Goal: Find specific page/section: Find specific page/section

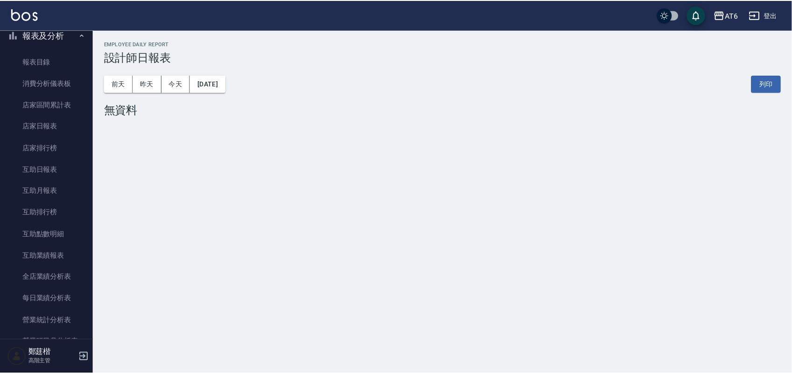
scroll to position [58, 0]
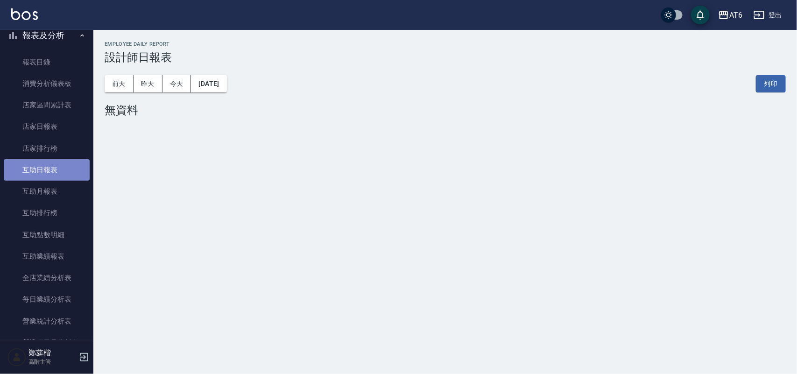
click at [55, 176] on link "互助日報表" at bounding box center [47, 169] width 86 height 21
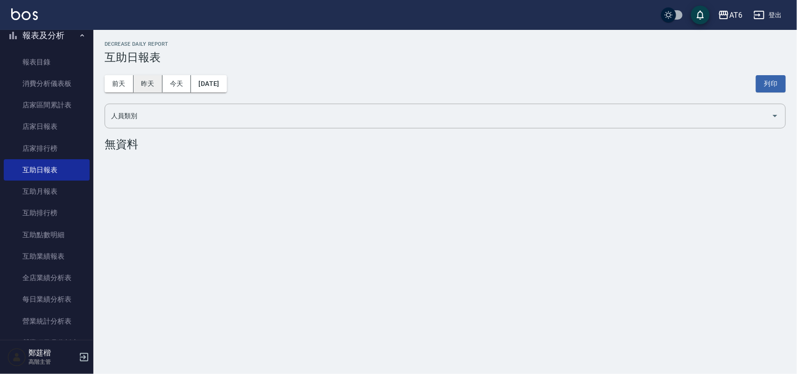
click at [152, 84] on button "昨天" at bounding box center [148, 83] width 29 height 17
click at [62, 213] on link "互助排行榜" at bounding box center [47, 212] width 86 height 21
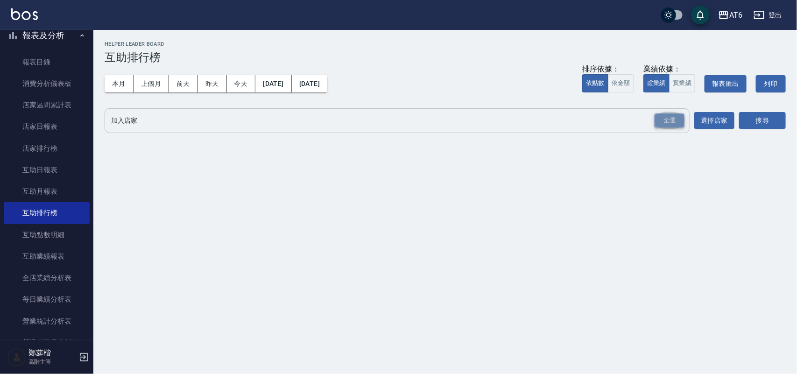
click at [682, 122] on div "全選" at bounding box center [669, 120] width 30 height 14
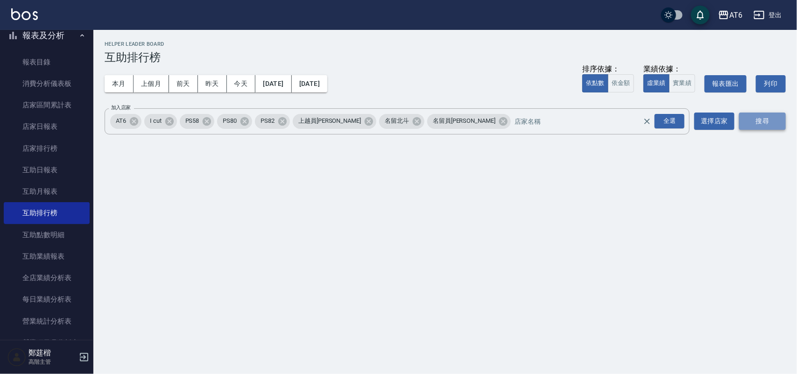
click at [766, 124] on button "搜尋" at bounding box center [762, 120] width 47 height 17
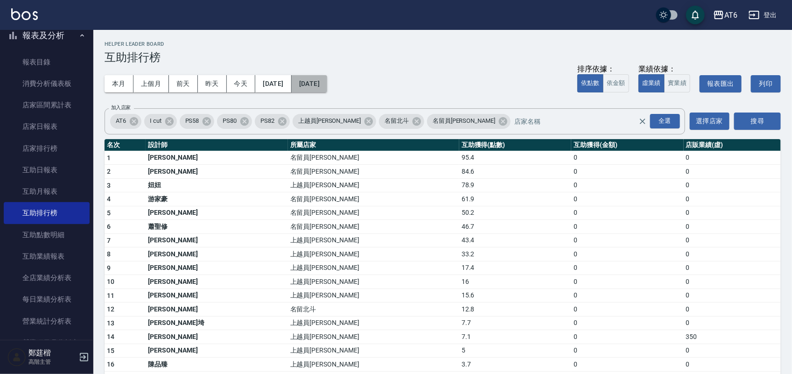
click at [327, 79] on button "[DATE]" at bounding box center [309, 83] width 35 height 17
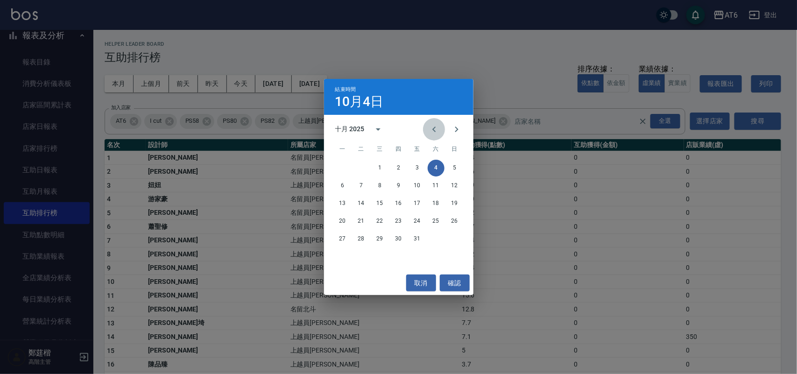
click at [430, 133] on icon "Previous month" at bounding box center [434, 129] width 11 height 11
click at [395, 166] on button "4" at bounding box center [398, 168] width 17 height 17
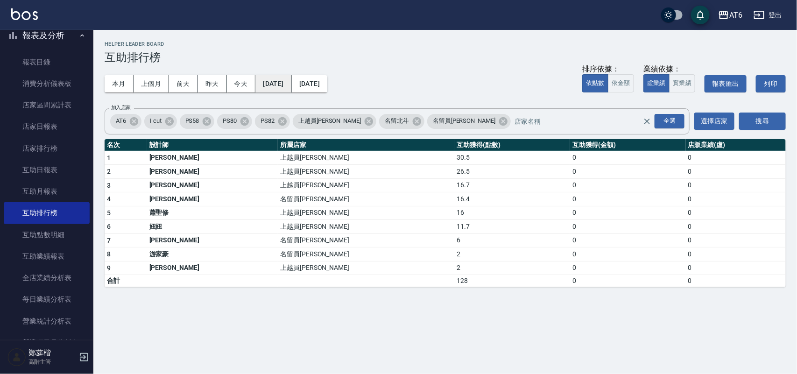
click at [291, 91] on button "[DATE]" at bounding box center [273, 83] width 36 height 17
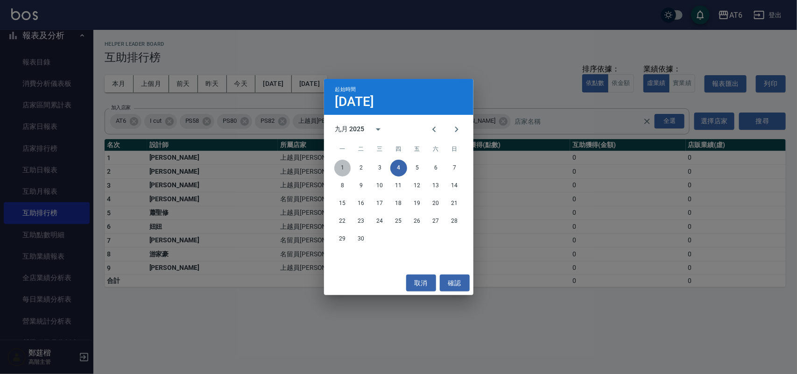
click at [348, 169] on button "1" at bounding box center [342, 168] width 17 height 17
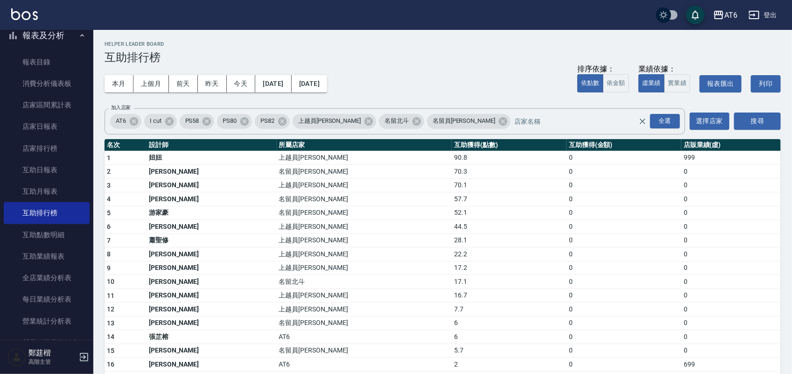
click at [307, 240] on td "上越員[PERSON_NAME]" at bounding box center [365, 240] width 176 height 14
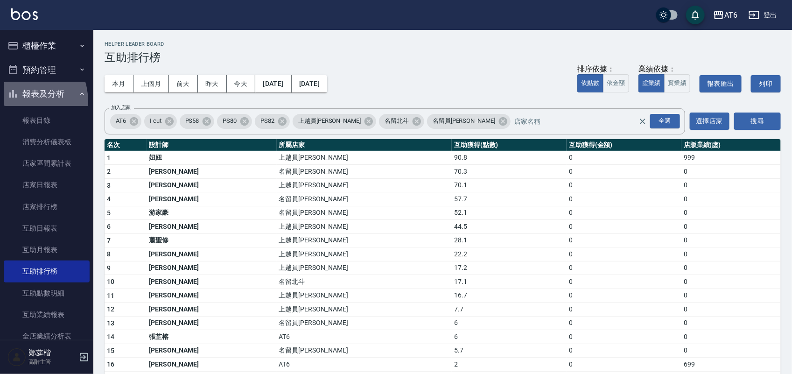
drag, startPoint x: 20, startPoint y: 101, endPoint x: 27, endPoint y: 91, distance: 11.8
click at [20, 101] on button "報表及分析" at bounding box center [47, 94] width 86 height 24
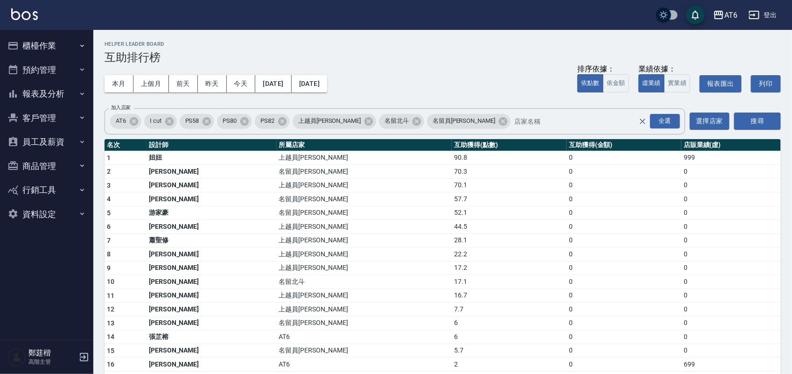
click at [33, 47] on button "櫃檯作業" at bounding box center [47, 46] width 86 height 24
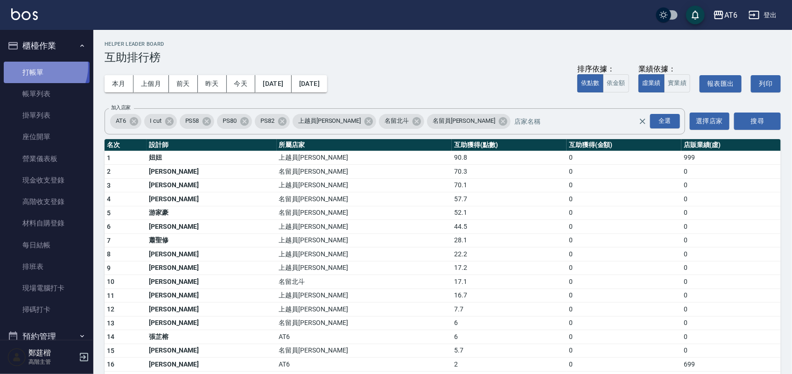
click at [38, 66] on link "打帳單" at bounding box center [47, 72] width 86 height 21
click at [42, 36] on button "櫃檯作業" at bounding box center [47, 46] width 86 height 24
